Goal: Book appointment/travel/reservation

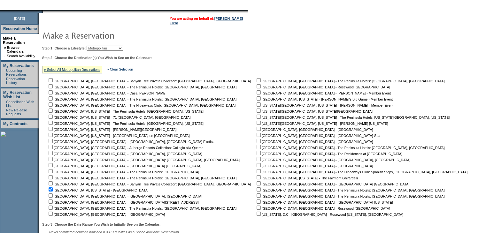
scroll to position [38, 0]
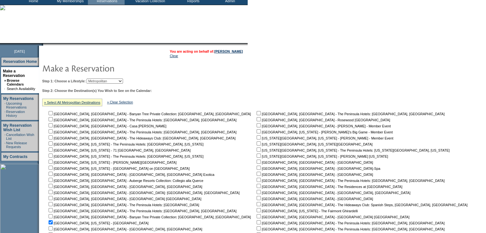
drag, startPoint x: 112, startPoint y: 80, endPoint x: 114, endPoint y: 83, distance: 3.7
click at [112, 80] on select "Beach Leisure Metropolitan Mountain OIAL for Adventure OIAL for Couples OIAL fo…" at bounding box center [105, 81] width 36 height 5
select select "Mountain"
click at [97, 79] on select "Beach Leisure Metropolitan Mountain OIAL for Adventure OIAL for Couples OIAL fo…" at bounding box center [105, 81] width 36 height 5
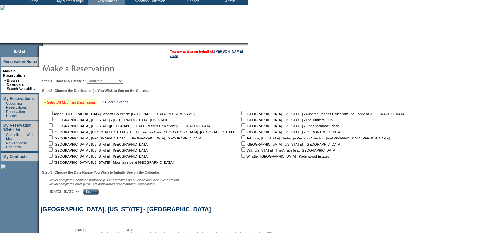
click at [96, 105] on link "» Select All Mountain Destinations" at bounding box center [69, 103] width 51 height 4
checkbox input "true"
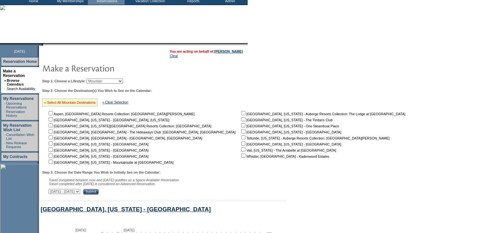
checkbox input "true"
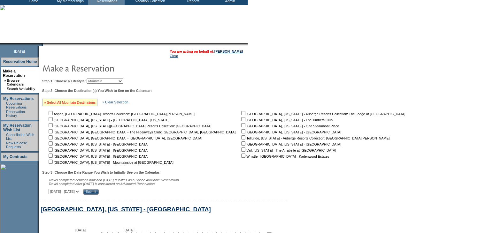
checkbox input "true"
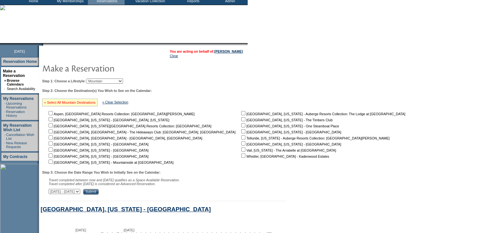
checkbox input "true"
click at [99, 192] on input "Submit" at bounding box center [91, 192] width 16 height 6
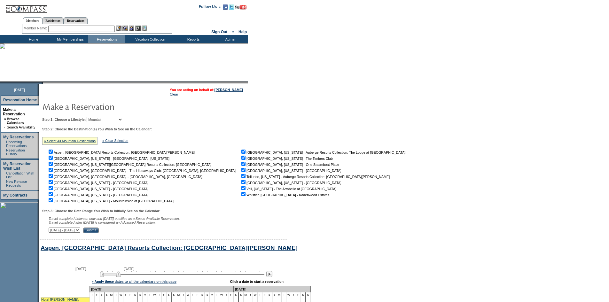
click at [123, 120] on select "Beach Leisure Metropolitan Mountain OIAL for Adventure OIAL for Couples OIAL fo…" at bounding box center [105, 119] width 36 height 5
select select "Leisure"
click at [97, 118] on select "Beach Leisure Metropolitan Mountain OIAL for Adventure OIAL for Couples OIAL fo…" at bounding box center [105, 119] width 36 height 5
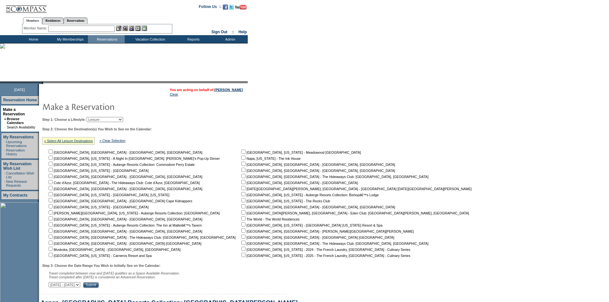
scroll to position [64, 0]
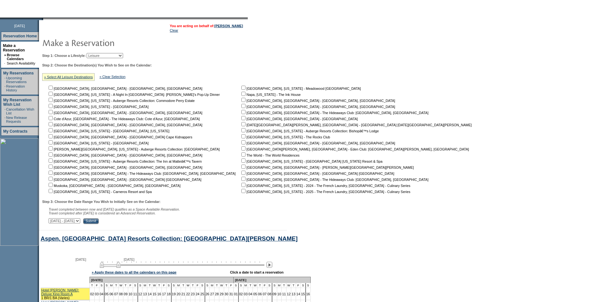
click at [241, 137] on input "checkbox" at bounding box center [243, 136] width 4 height 4
checkbox input "true"
click at [99, 224] on input "Submit" at bounding box center [91, 221] width 16 height 6
